Goal: Find specific page/section: Find specific page/section

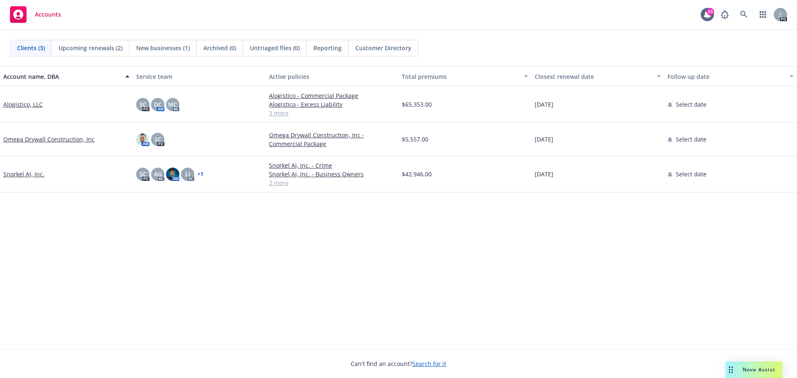
click at [274, 230] on div "Account name, DBA Service team Active policies Total premiums Closest renewal d…" at bounding box center [398, 207] width 797 height 283
